Goal: Information Seeking & Learning: Learn about a topic

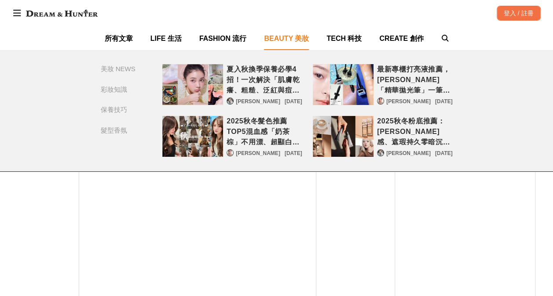
scroll to position [0, 1076]
click at [270, 73] on div "夏入秋換季保養必學4招！一次解決「肌膚乾癢、粗糙、泛紅與痘痘」困擾，安然度過不穩定肌問題" at bounding box center [263, 78] width 75 height 29
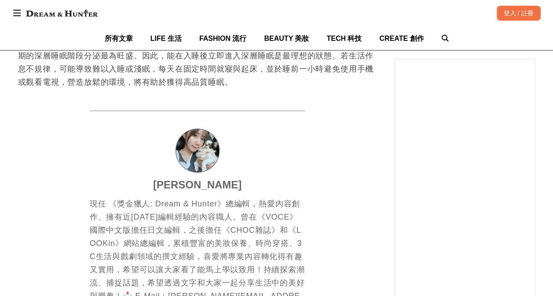
scroll to position [0, 1076]
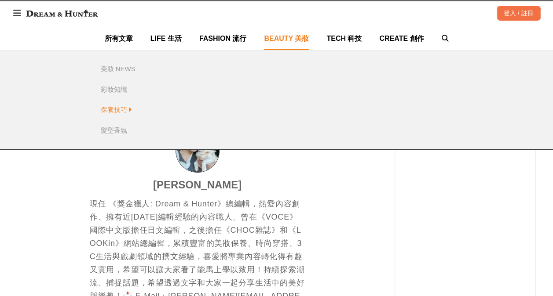
click at [115, 110] on div "保養技巧" at bounding box center [114, 110] width 26 height 10
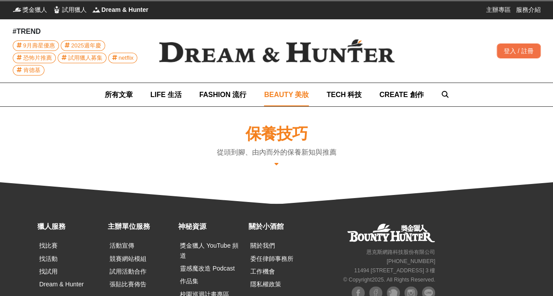
drag, startPoint x: 278, startPoint y: 164, endPoint x: 279, endPoint y: 153, distance: 10.2
click at [278, 164] on icon at bounding box center [276, 164] width 4 height 6
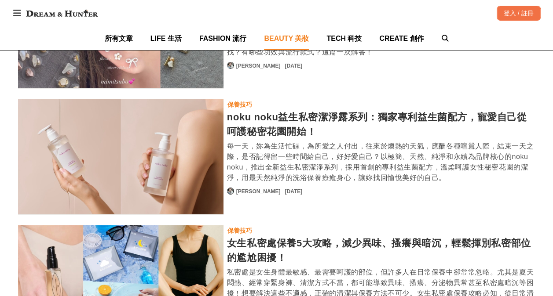
scroll to position [1495, 0]
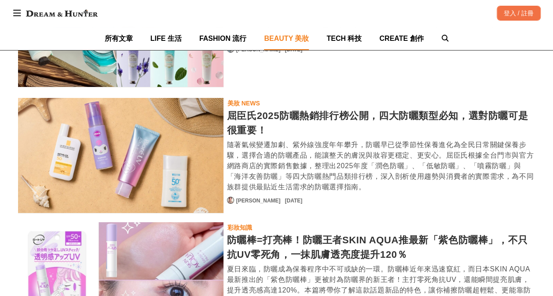
scroll to position [3209, 0]
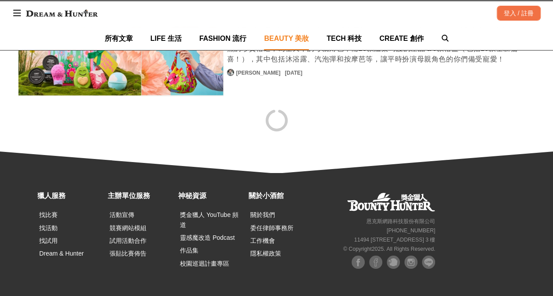
scroll to position [4717, 0]
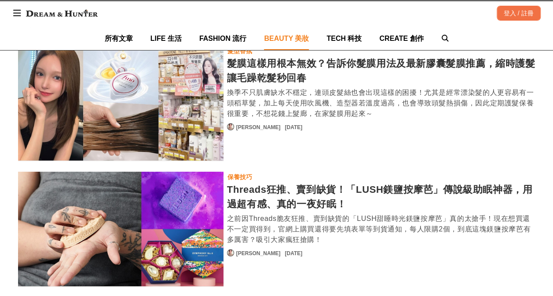
scroll to position [6212, 0]
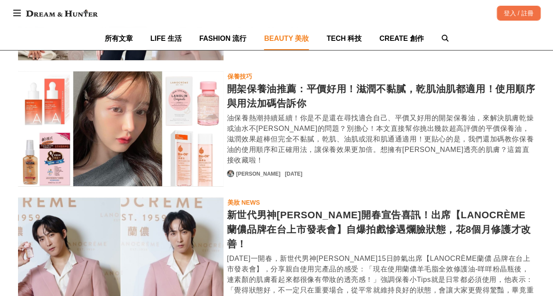
scroll to position [6871, 0]
